Goal: Task Accomplishment & Management: Manage account settings

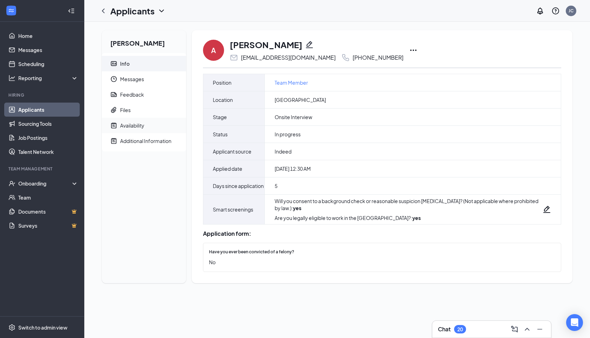
click at [141, 127] on div "Availability" at bounding box center [132, 125] width 24 height 7
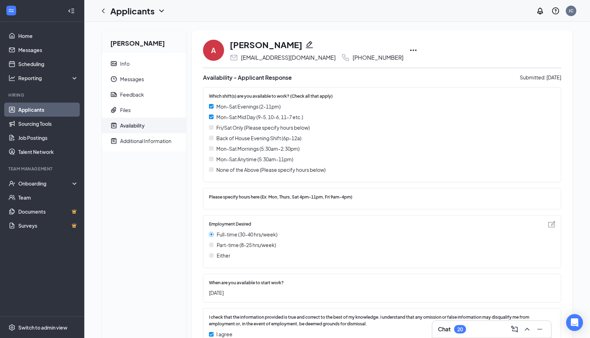
scroll to position [31, 0]
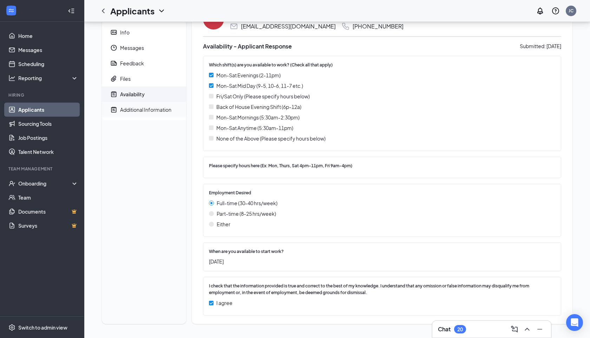
click at [143, 111] on div "Additional Information" at bounding box center [145, 109] width 51 height 7
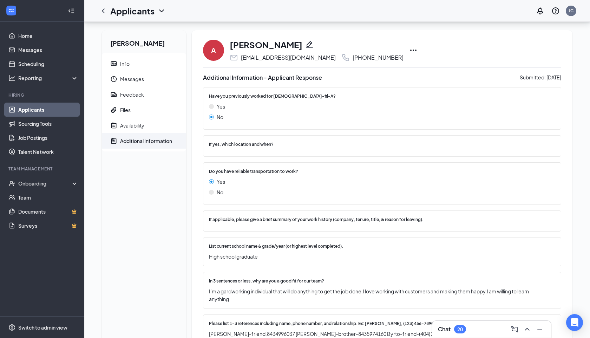
scroll to position [63, 0]
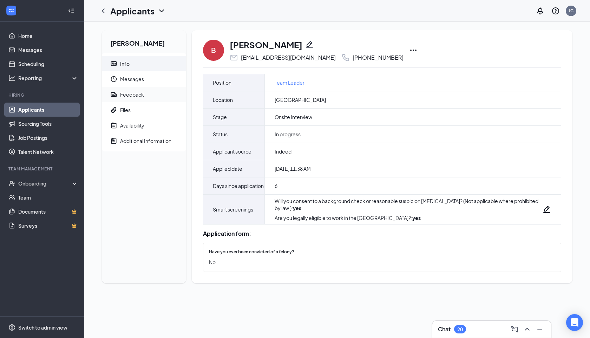
click at [124, 101] on span "Feedback" at bounding box center [150, 94] width 60 height 15
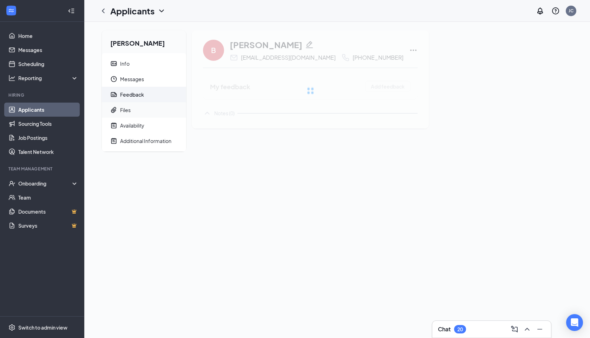
click at [124, 115] on span "Files" at bounding box center [150, 109] width 60 height 15
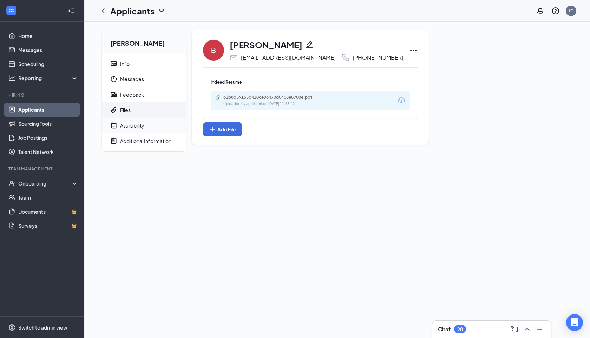
click at [131, 123] on div "Availability" at bounding box center [132, 125] width 24 height 7
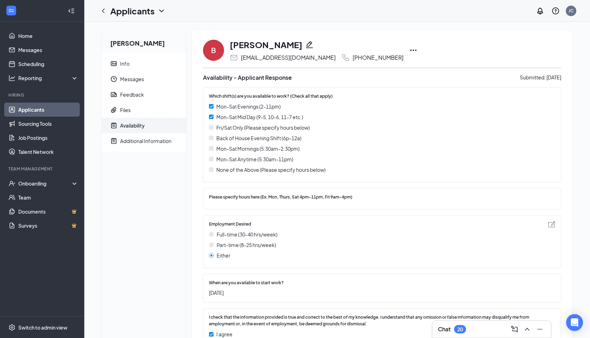
scroll to position [31, 0]
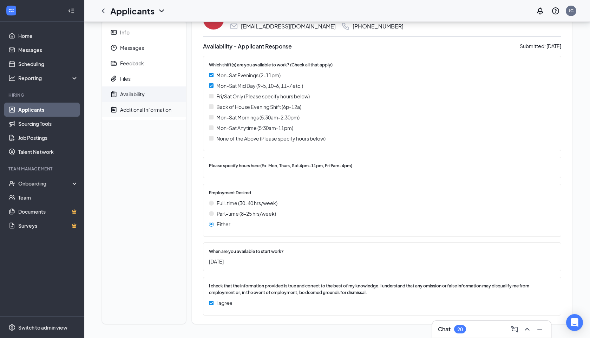
click at [136, 113] on div "Additional Information" at bounding box center [145, 109] width 51 height 7
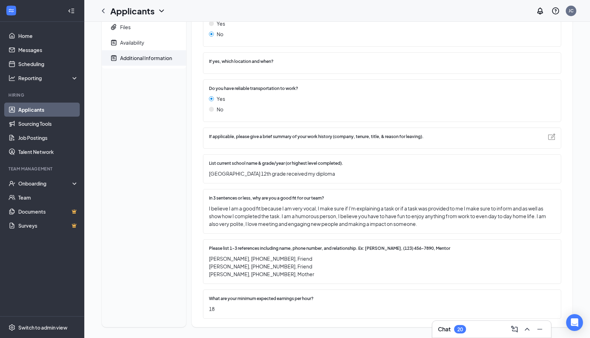
scroll to position [86, 0]
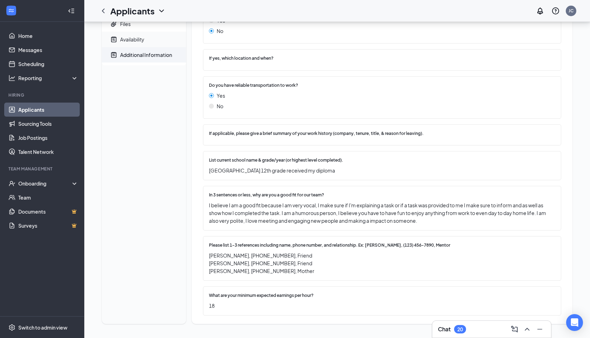
click at [130, 37] on div "Availability" at bounding box center [132, 39] width 24 height 7
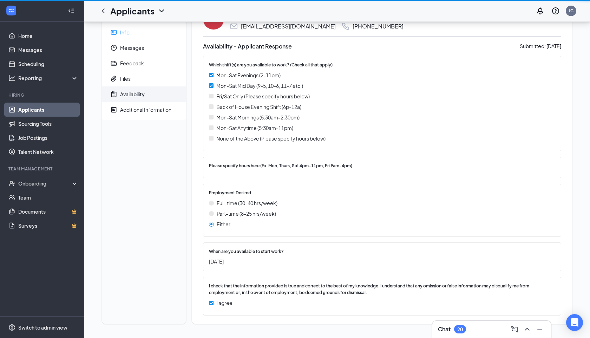
scroll to position [31, 0]
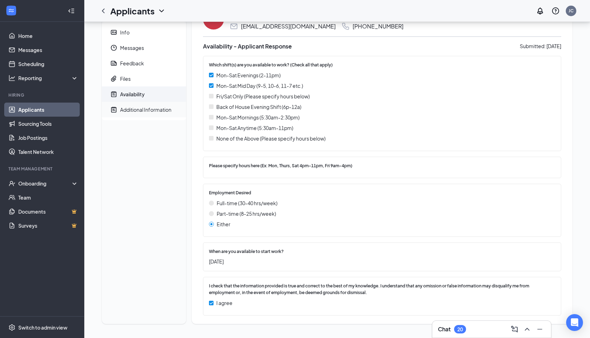
click at [159, 108] on div "Additional Information" at bounding box center [145, 109] width 51 height 7
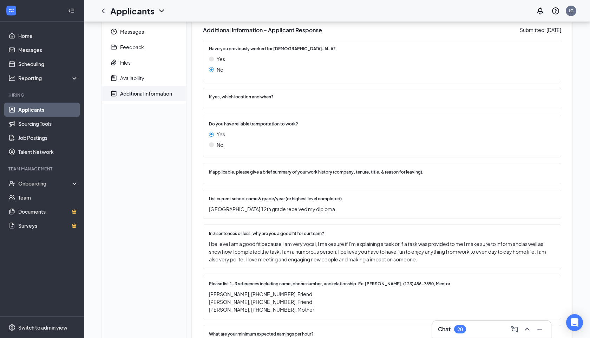
scroll to position [38, 0]
